Goal: Transaction & Acquisition: Book appointment/travel/reservation

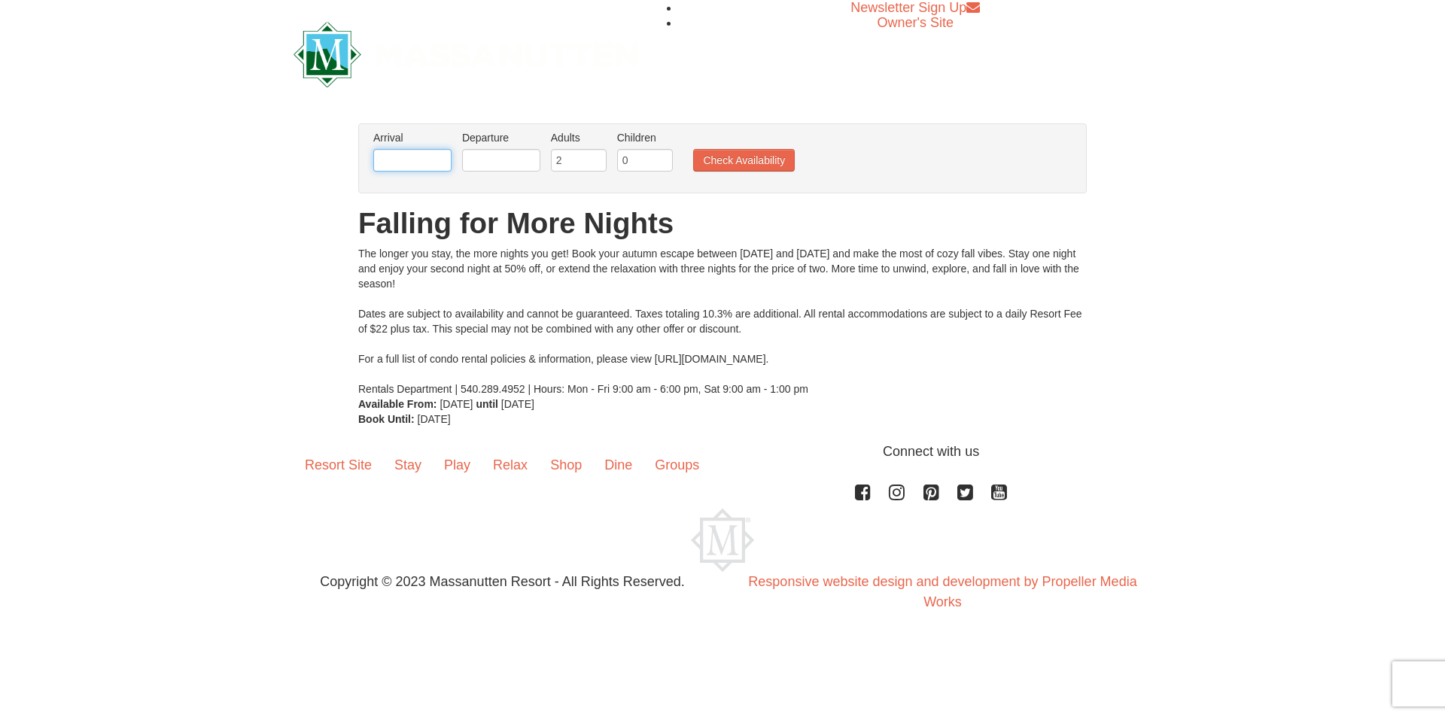
click at [421, 149] on input "text" at bounding box center [412, 160] width 78 height 23
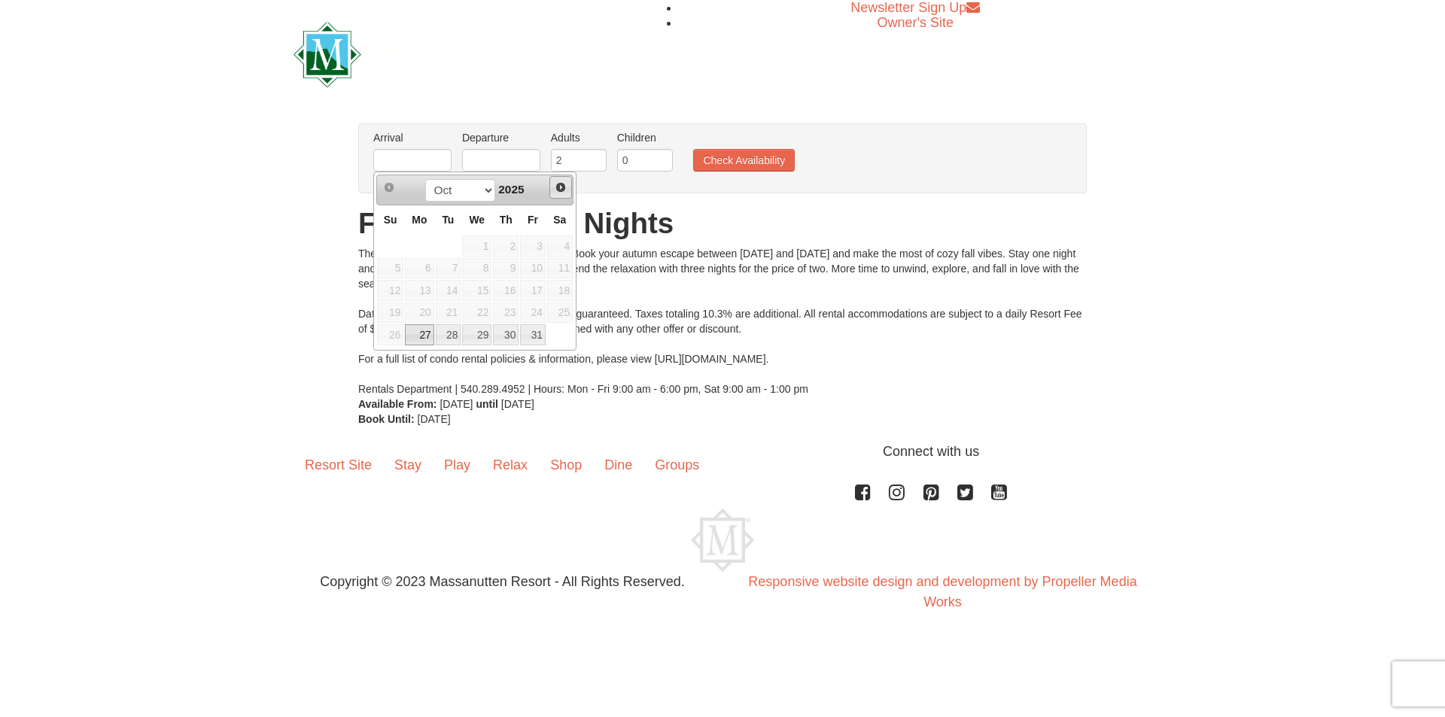
click at [561, 187] on span "Next" at bounding box center [561, 187] width 12 height 12
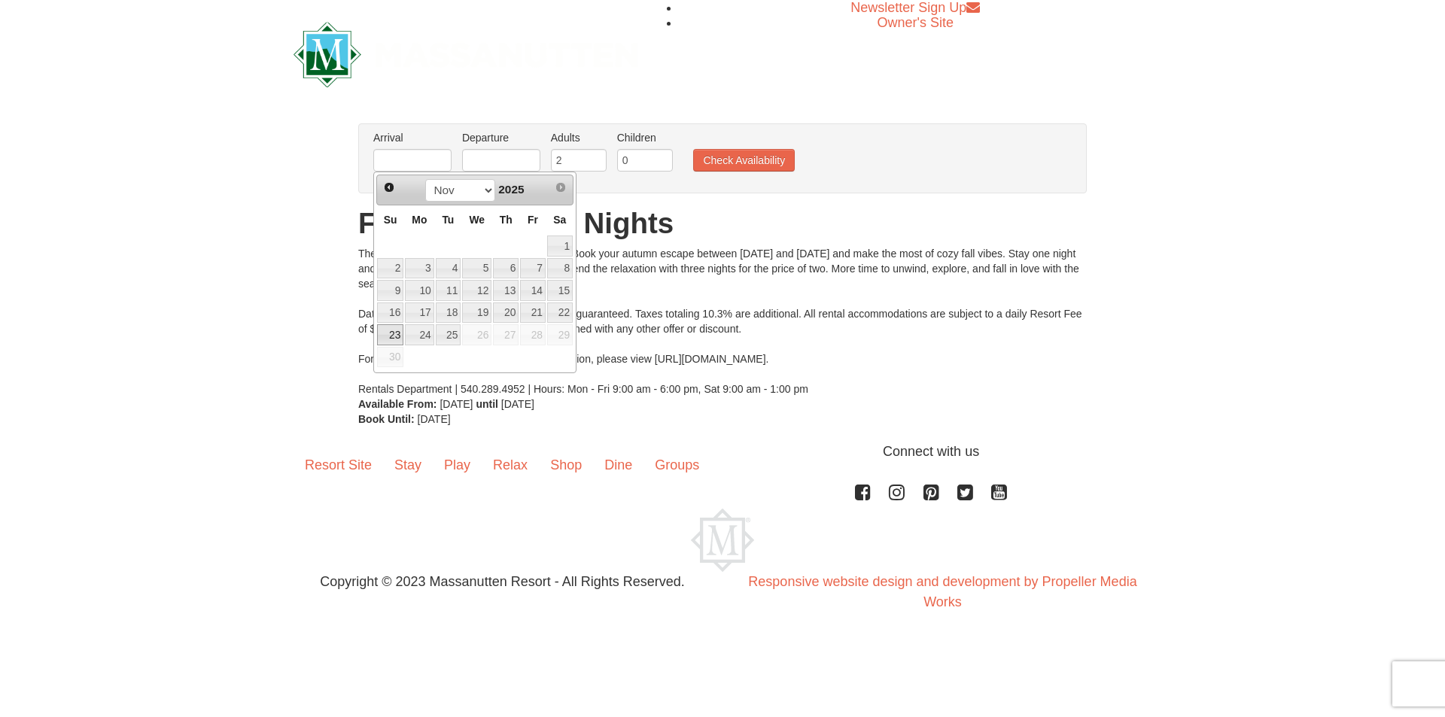
click at [392, 338] on link "23" at bounding box center [390, 334] width 26 height 21
type input "[DATE]"
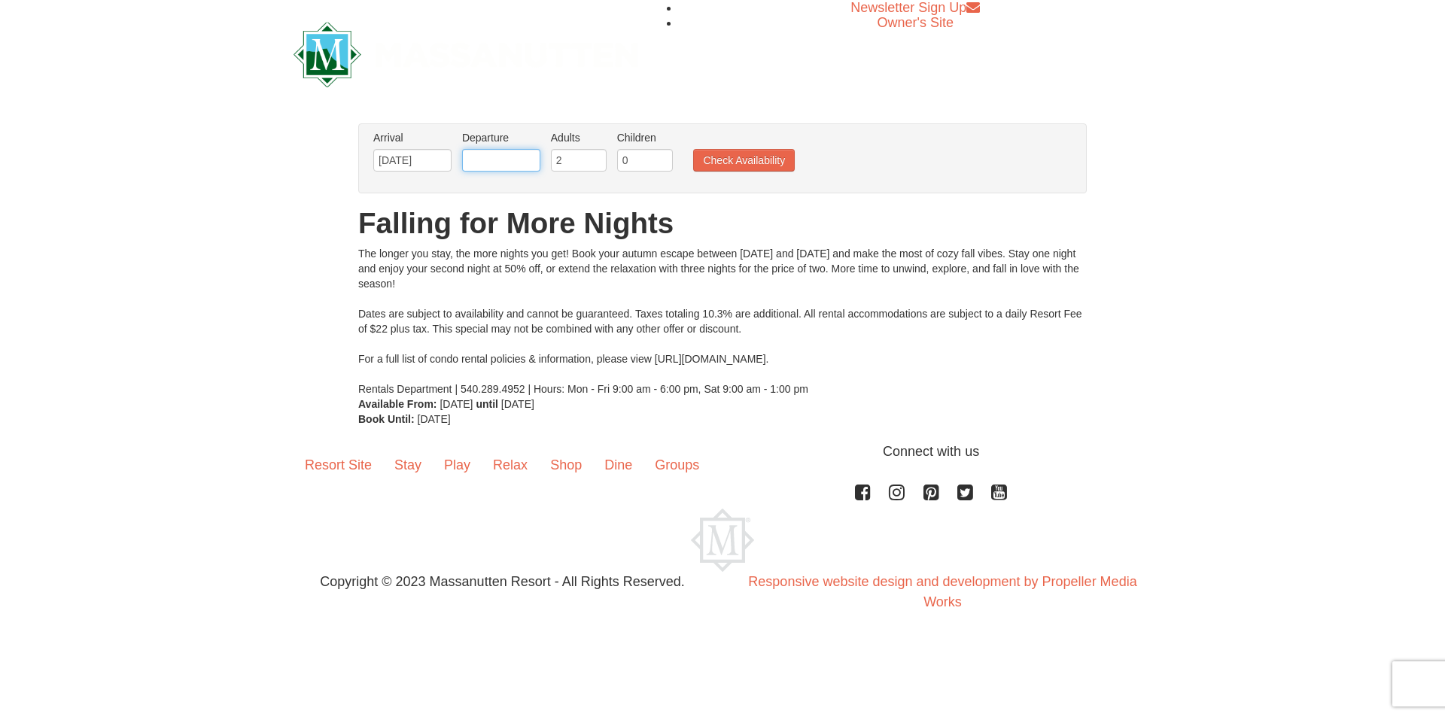
click at [508, 159] on input "text" at bounding box center [501, 160] width 78 height 23
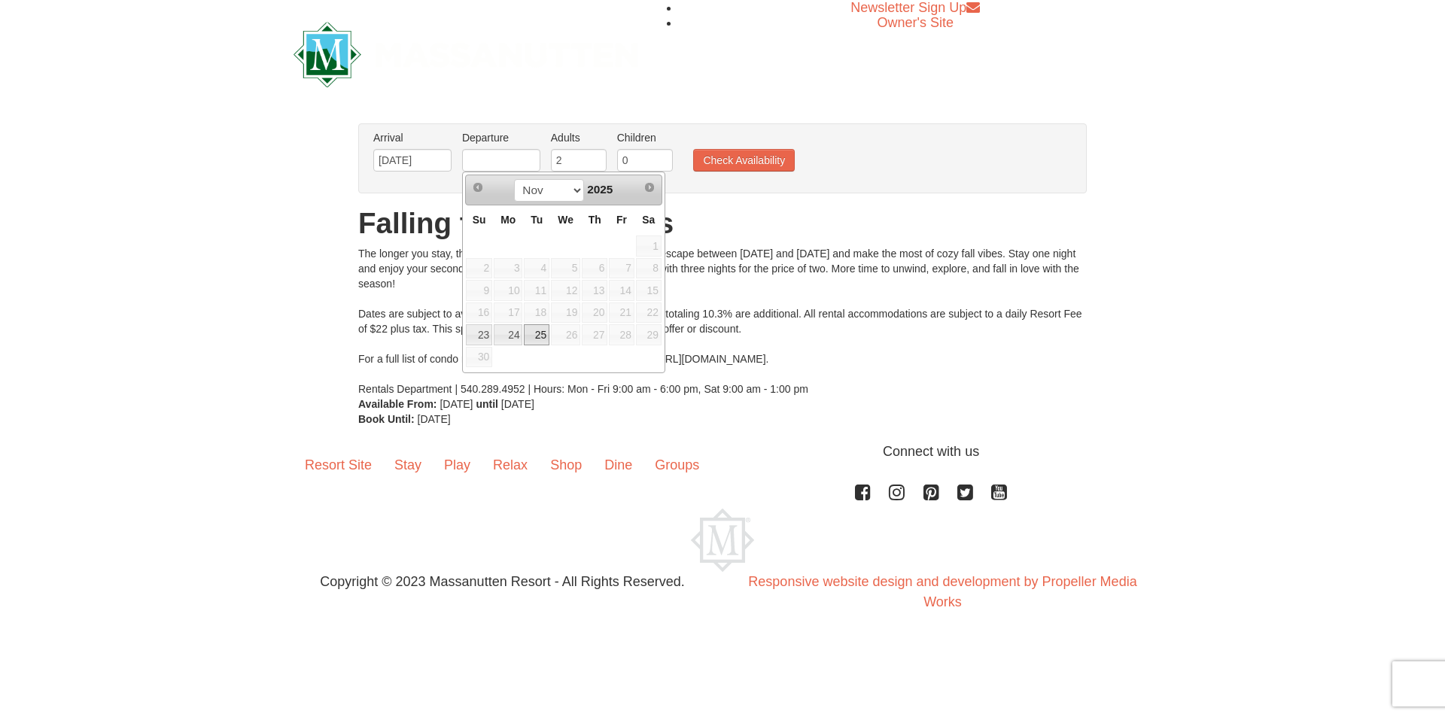
click at [543, 337] on link "25" at bounding box center [537, 334] width 26 height 21
type input "11/25/2025"
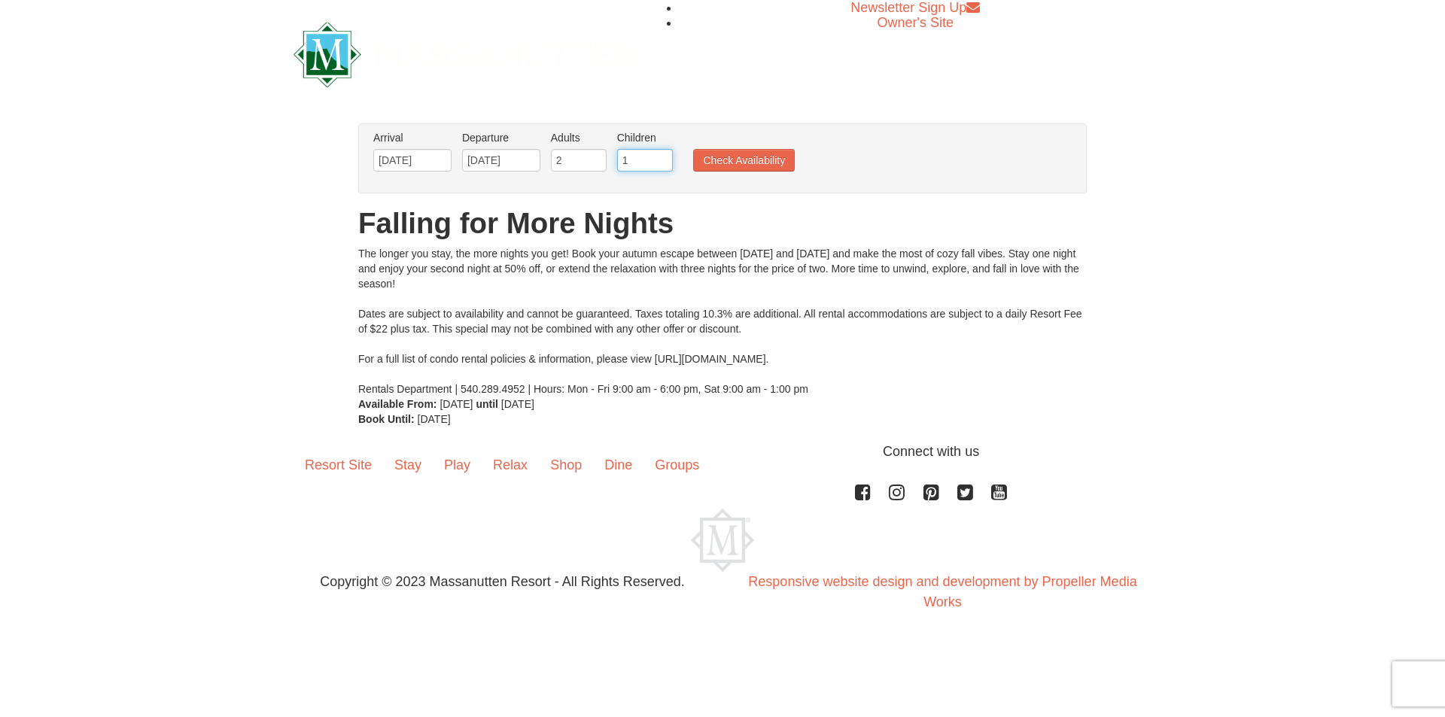
click at [659, 160] on input "1" at bounding box center [645, 160] width 56 height 23
type input "2"
click at [661, 160] on input "2" at bounding box center [645, 160] width 56 height 23
click at [719, 159] on button "Check Availability" at bounding box center [744, 160] width 102 height 23
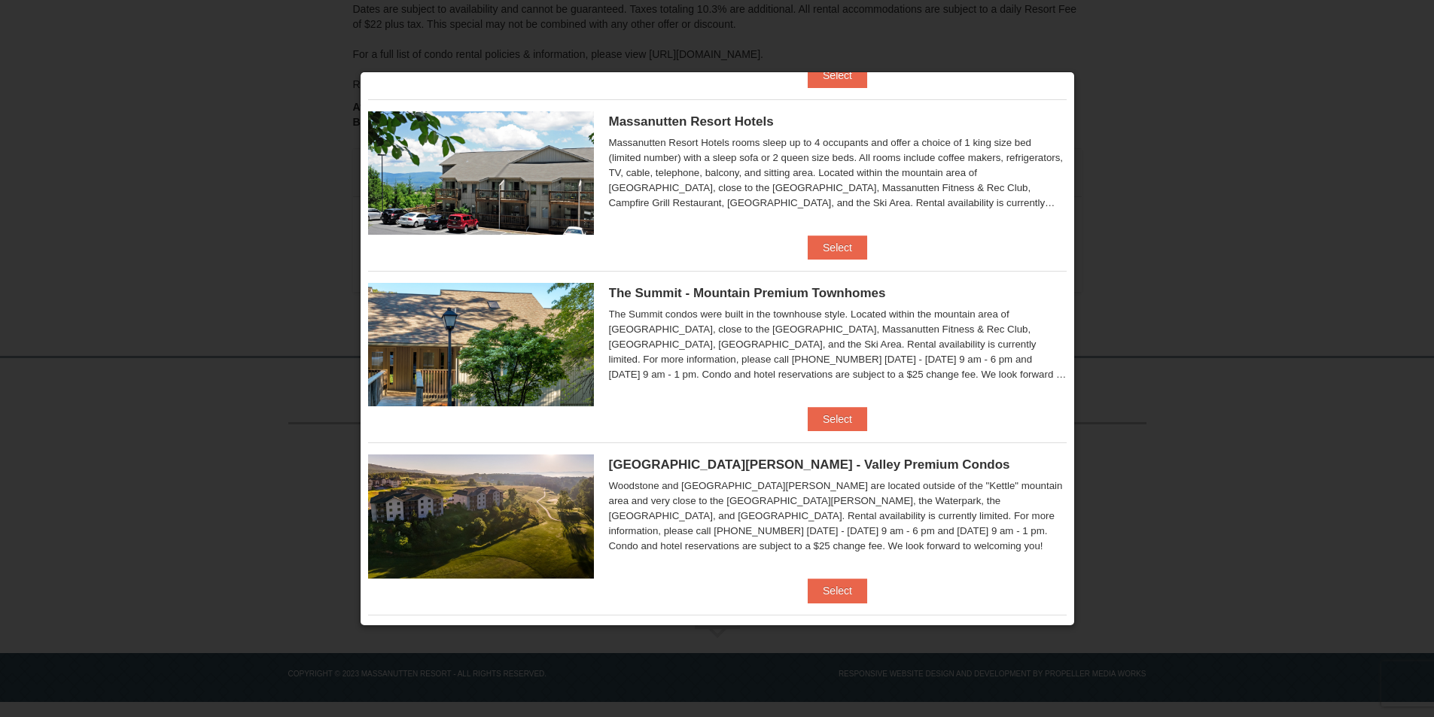
scroll to position [527, 0]
click at [835, 251] on button "Select" at bounding box center [836, 247] width 59 height 24
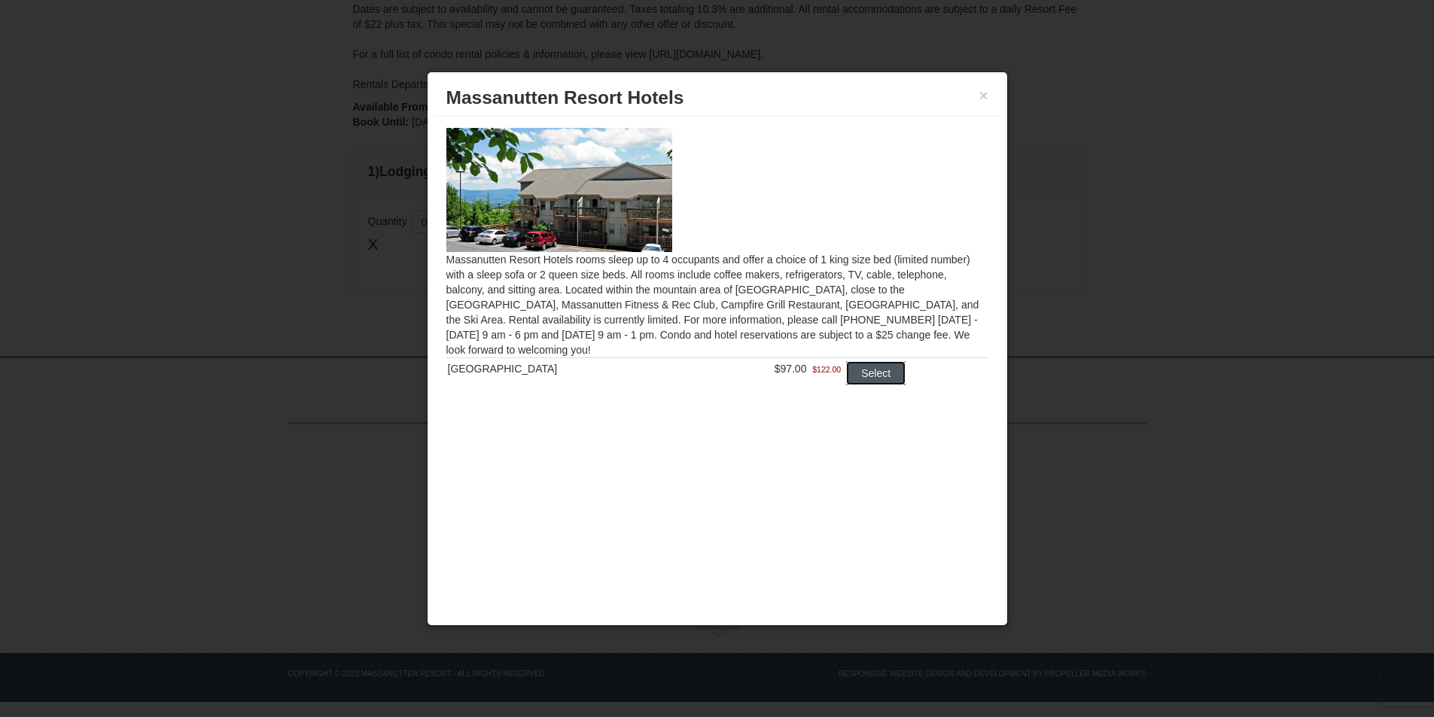
click at [877, 378] on button "Select" at bounding box center [875, 373] width 59 height 24
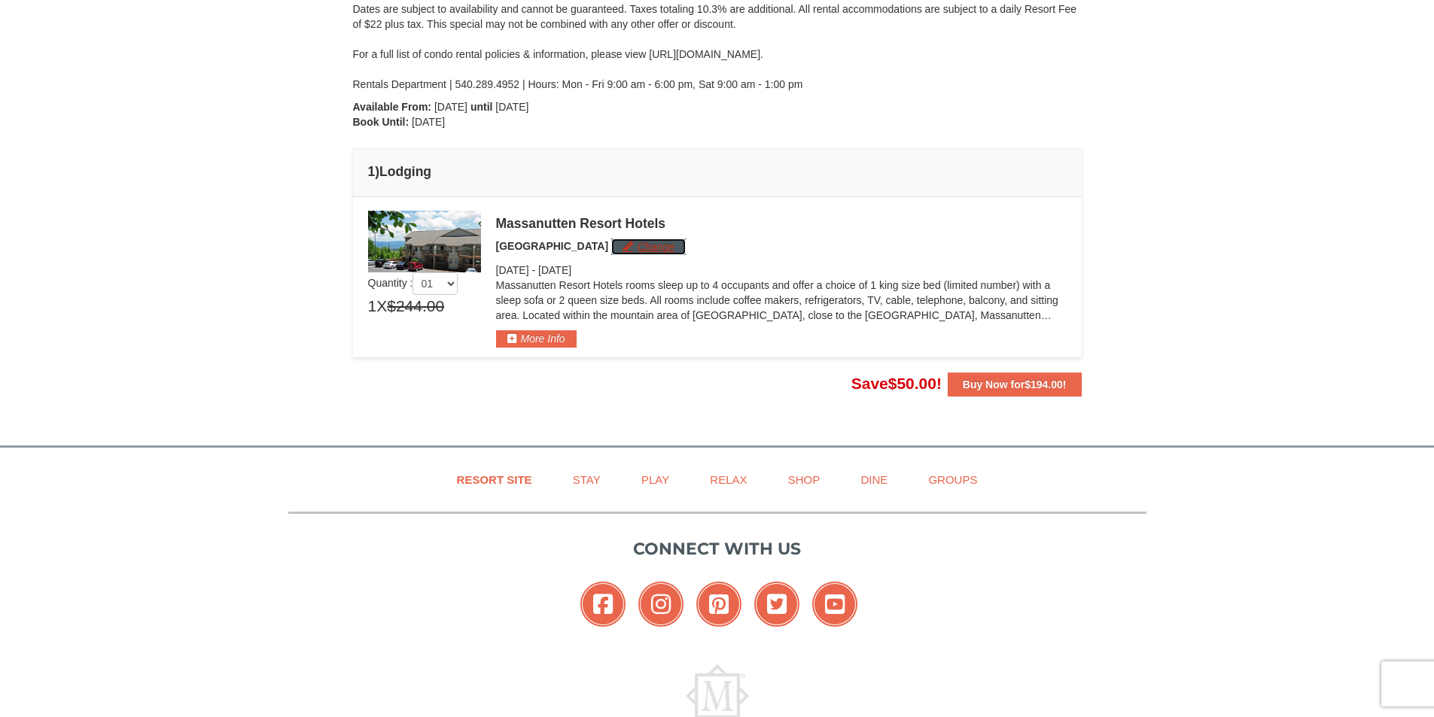
click at [631, 245] on button "Change" at bounding box center [648, 247] width 74 height 17
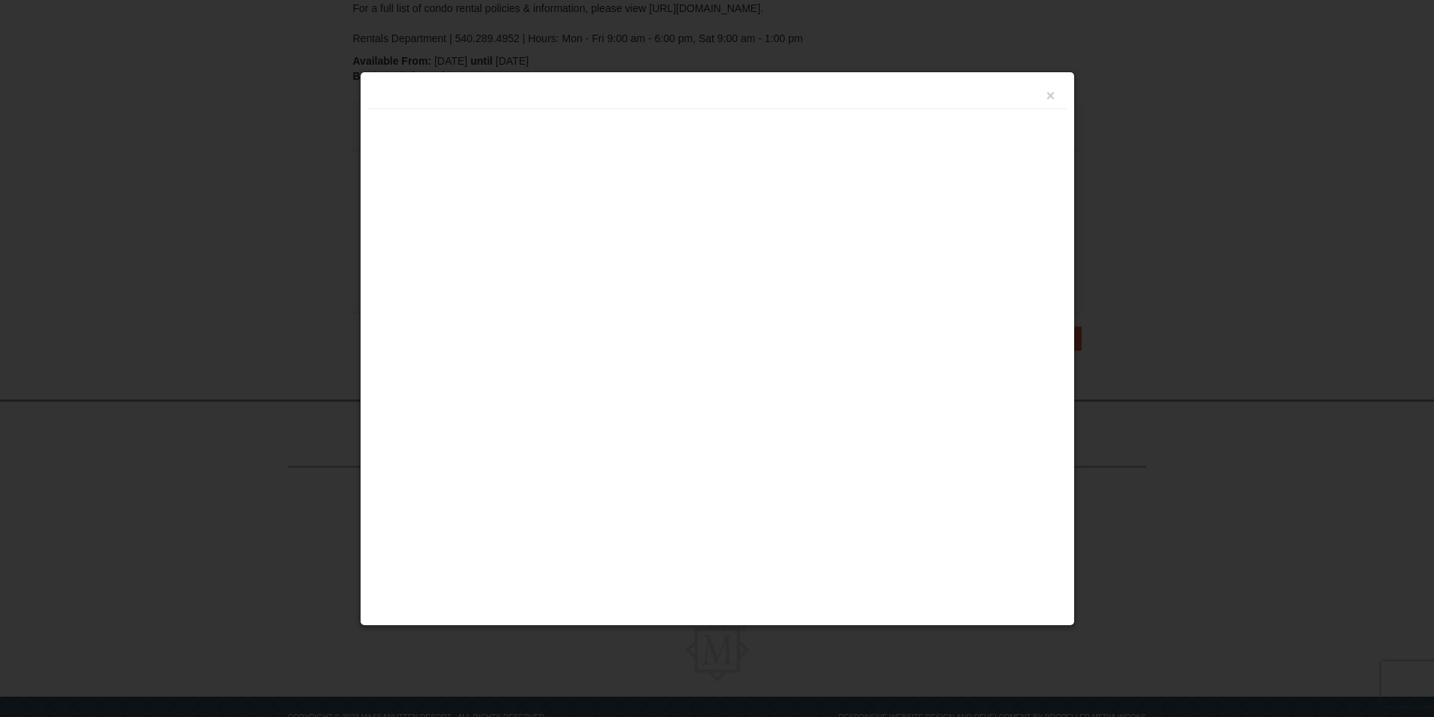
scroll to position [357, 0]
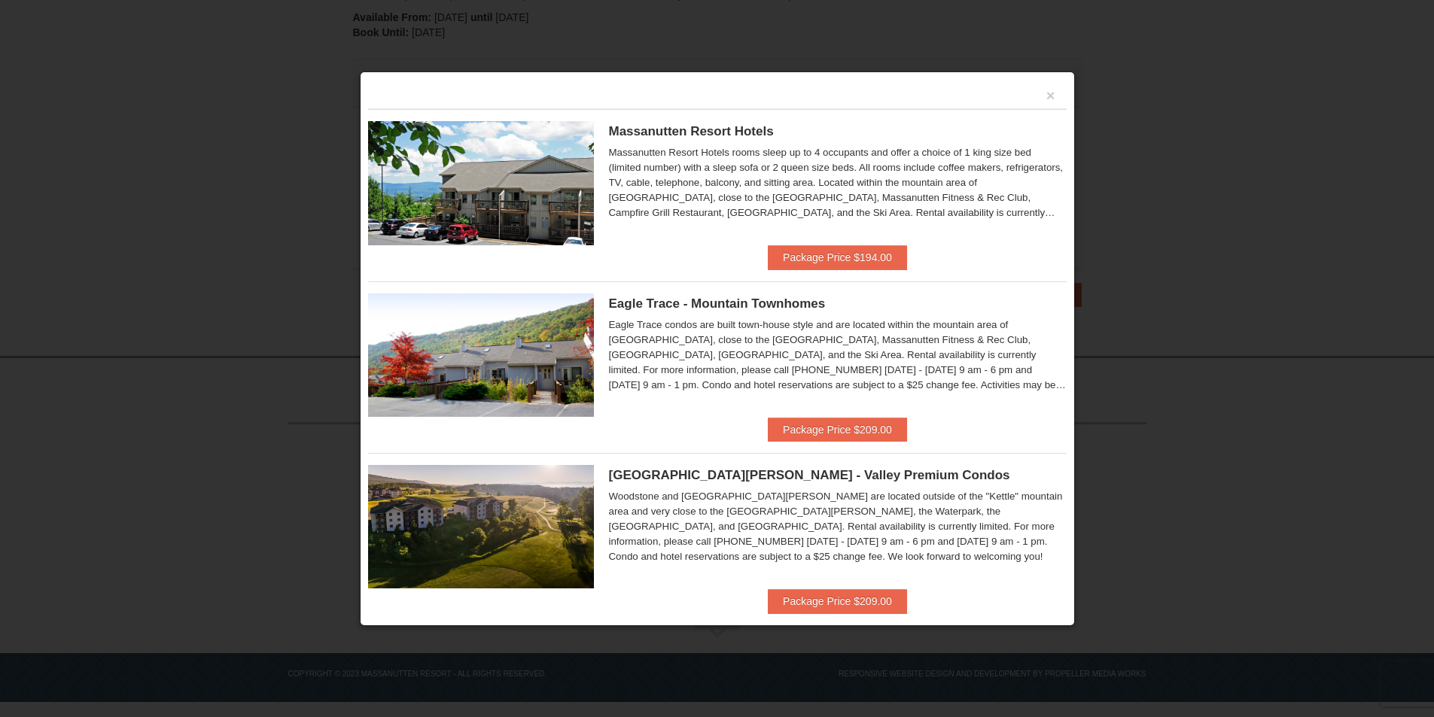
click at [1029, 102] on div "×" at bounding box center [717, 94] width 698 height 29
click at [1046, 95] on button "×" at bounding box center [1050, 95] width 9 height 15
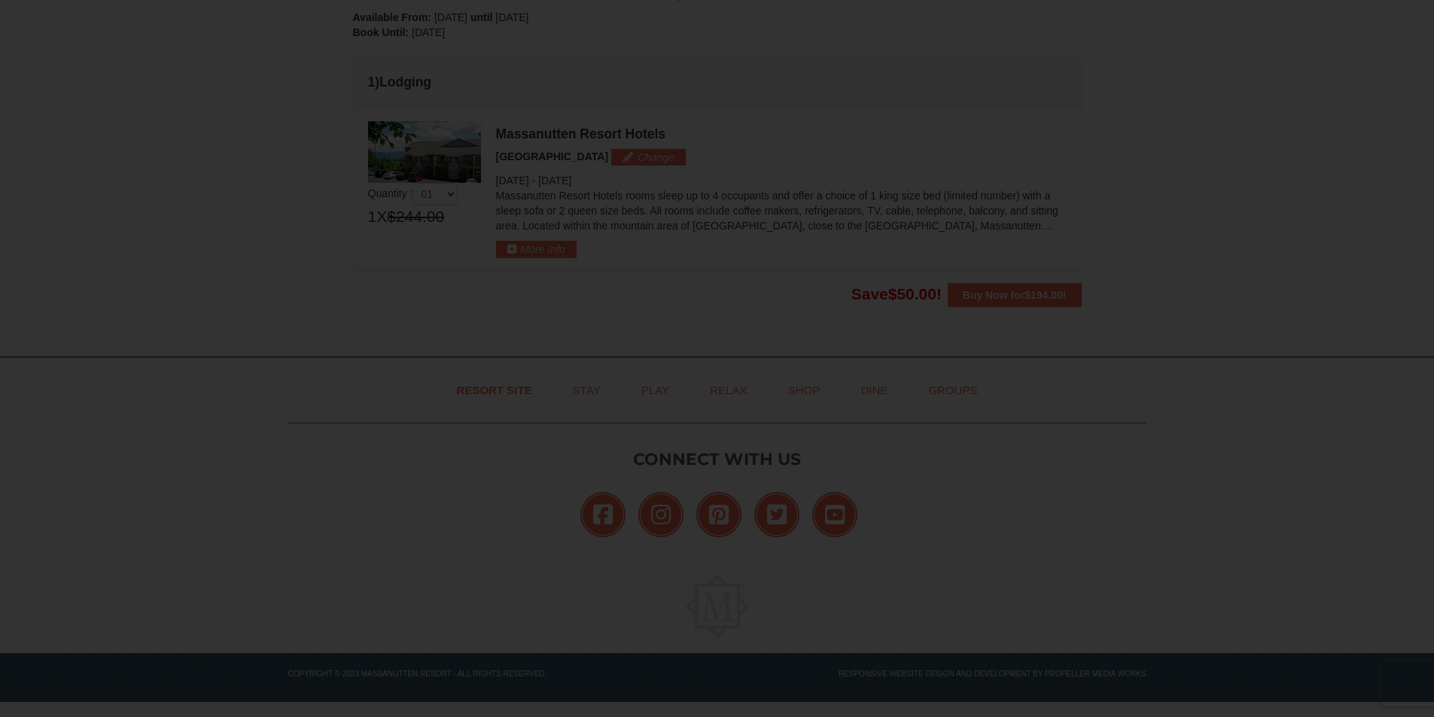
click at [1150, 131] on div at bounding box center [717, 358] width 1434 height 717
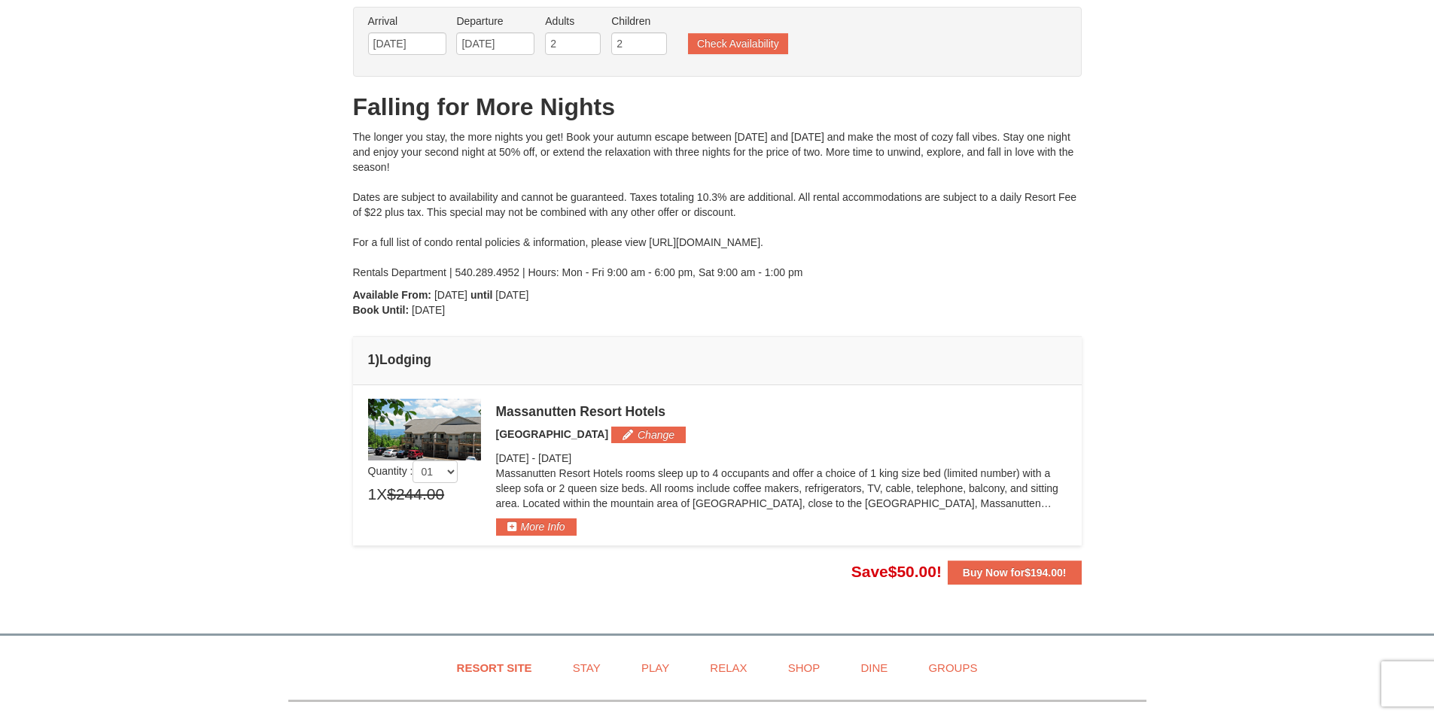
scroll to position [0, 0]
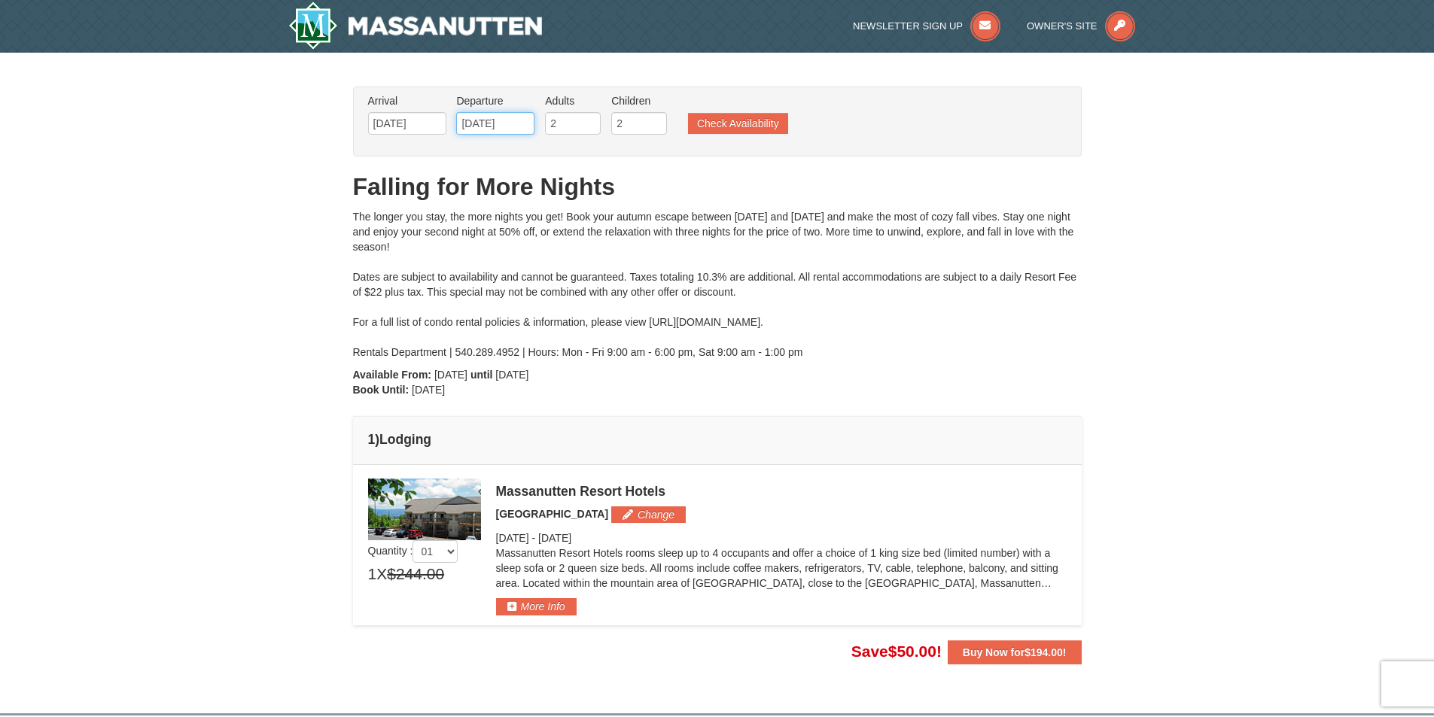
click at [491, 117] on input "11/25/2025" at bounding box center [495, 123] width 78 height 23
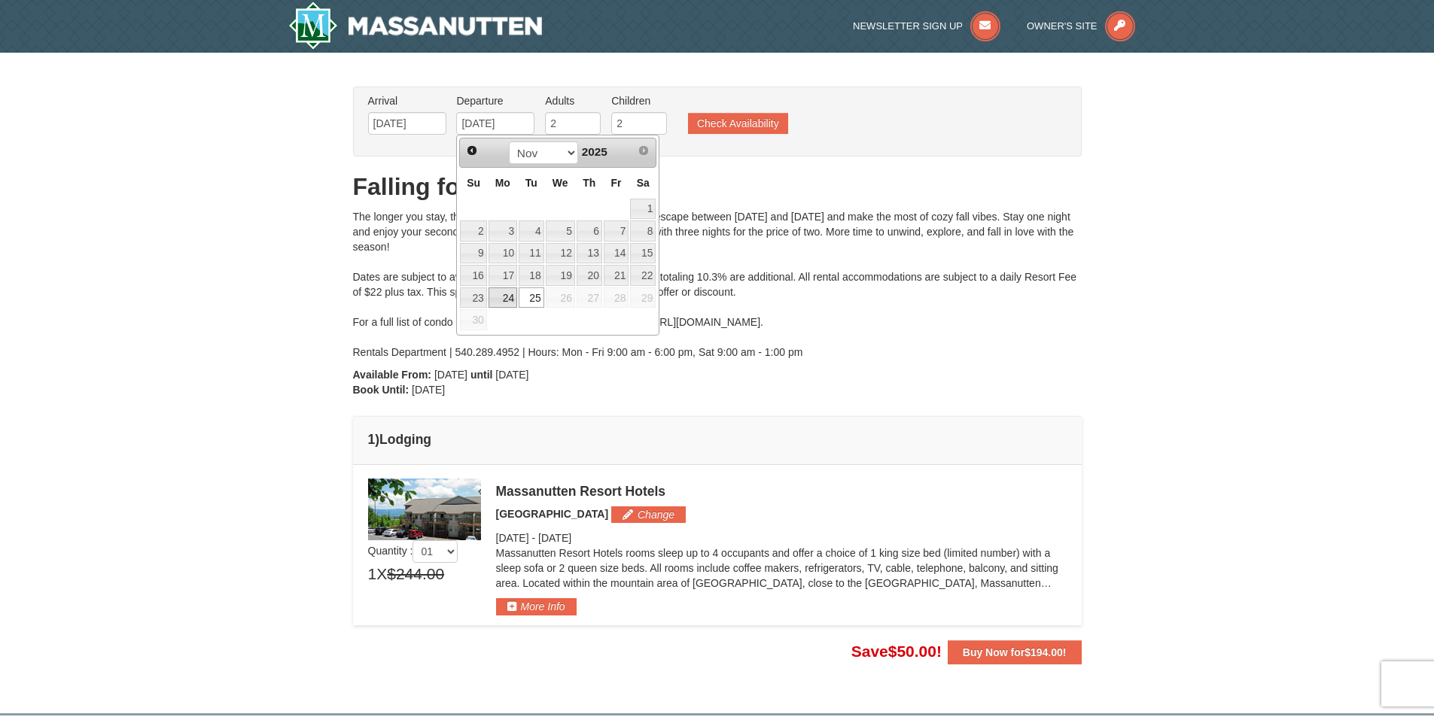
click at [500, 298] on link "24" at bounding box center [502, 297] width 29 height 21
type input "[DATE]"
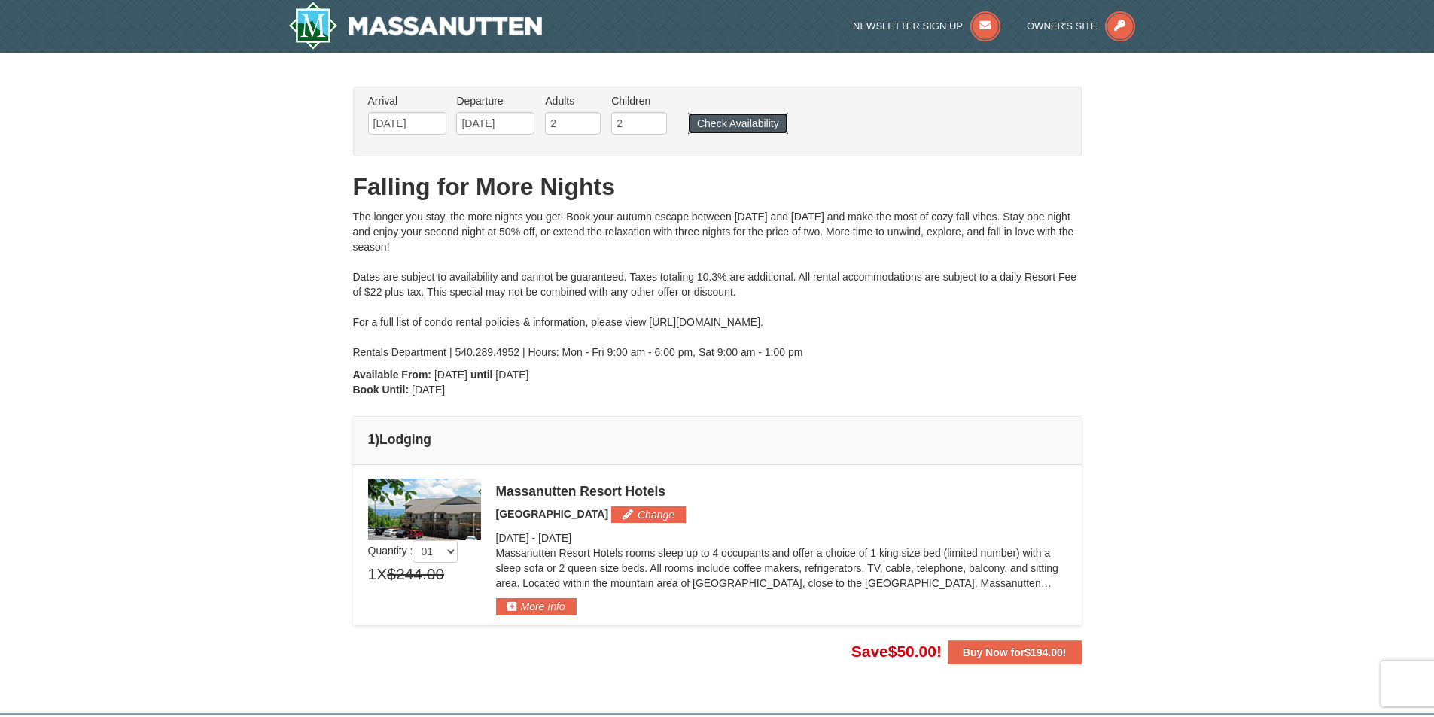
click at [740, 125] on button "Check Availability" at bounding box center [738, 123] width 100 height 21
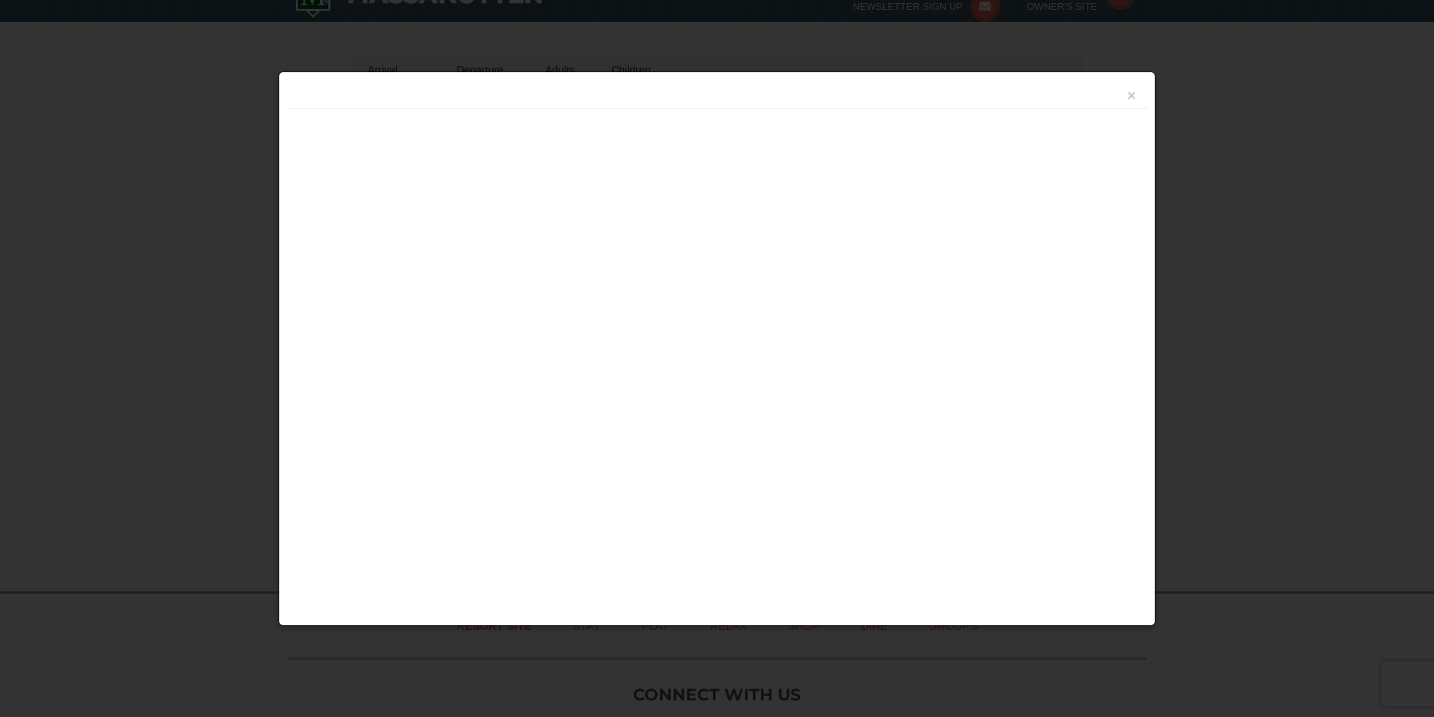
scroll to position [268, 0]
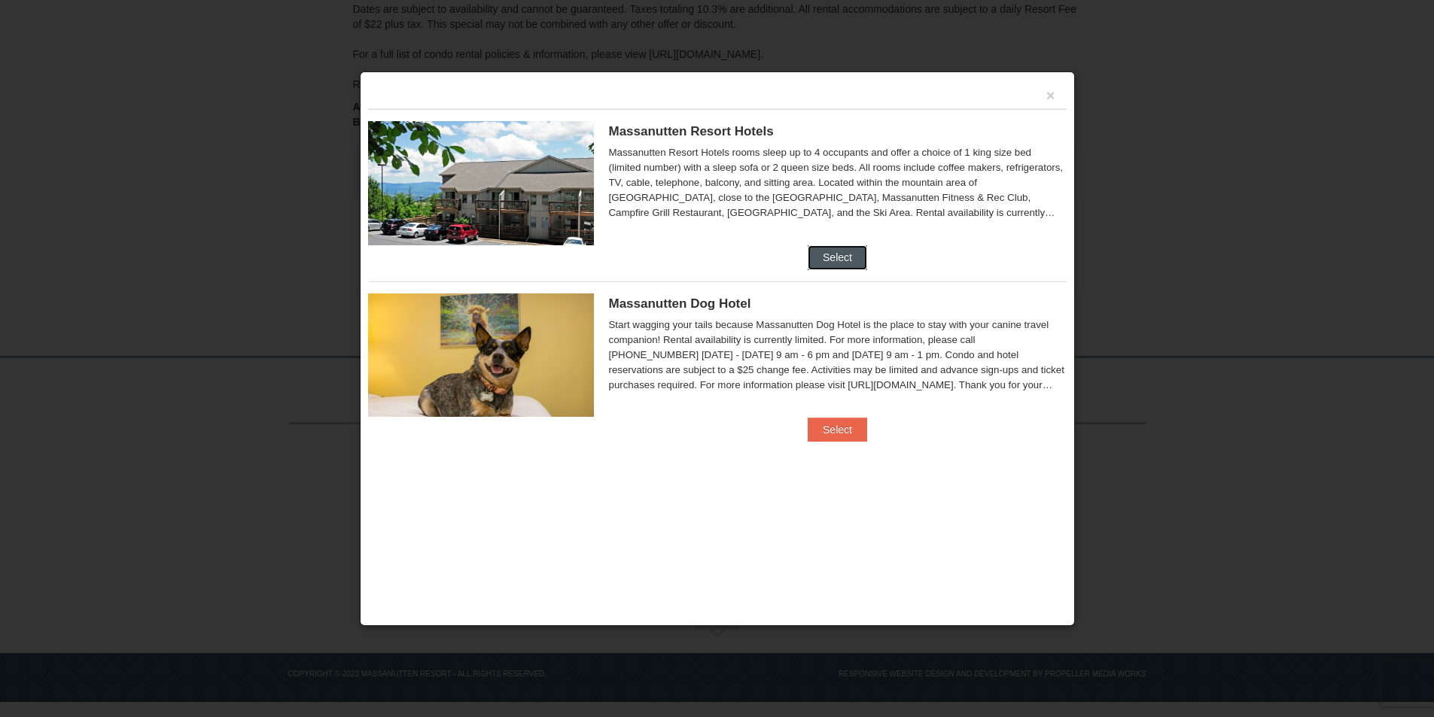
click at [834, 259] on button "Select" at bounding box center [836, 257] width 59 height 24
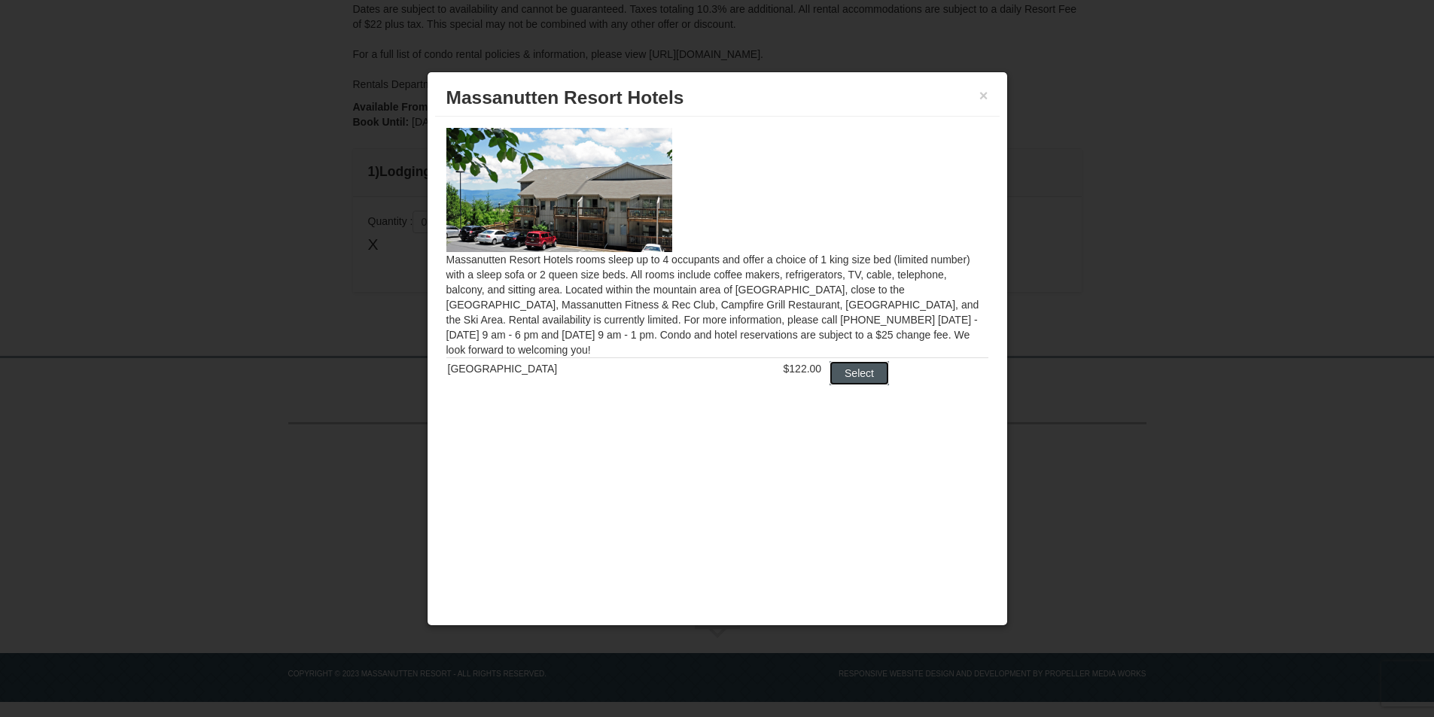
click at [853, 372] on button "Select" at bounding box center [858, 373] width 59 height 24
